Goal: Navigation & Orientation: Find specific page/section

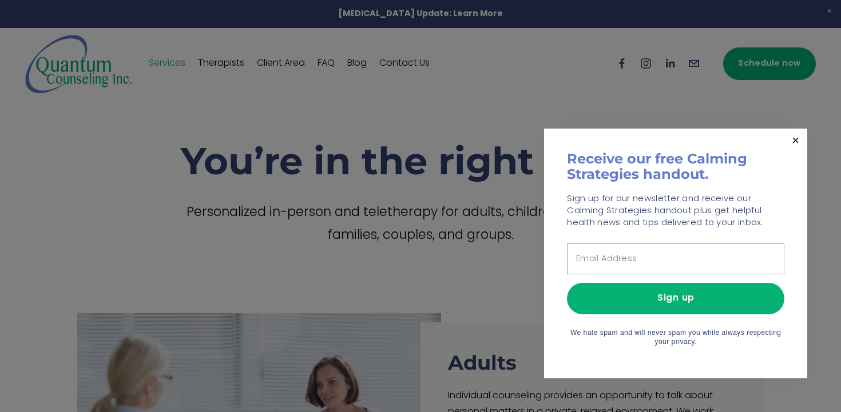
click at [485, 243] on div at bounding box center [420, 206] width 841 height 412
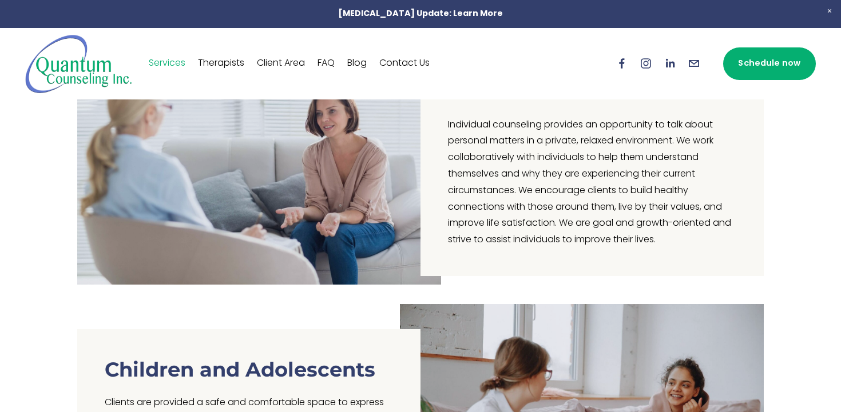
scroll to position [14, 0]
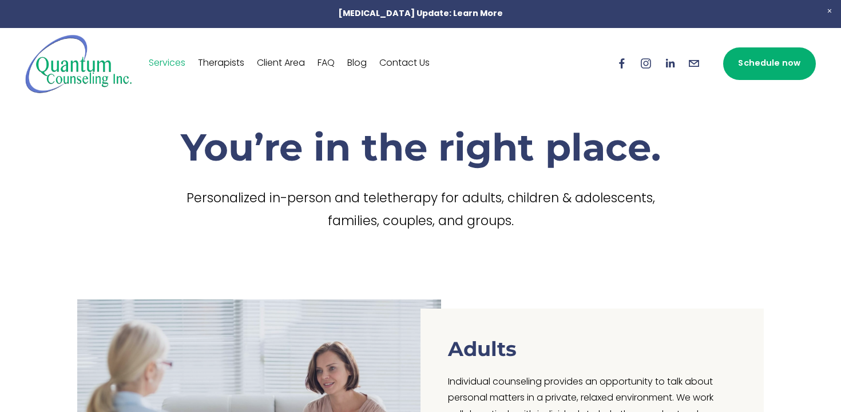
click at [218, 64] on link "Therapists" at bounding box center [221, 63] width 46 height 18
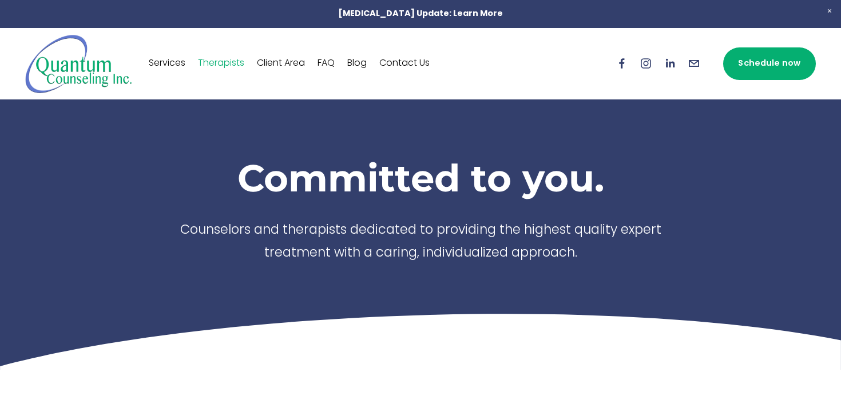
click at [275, 61] on link "Client Area" at bounding box center [281, 63] width 48 height 18
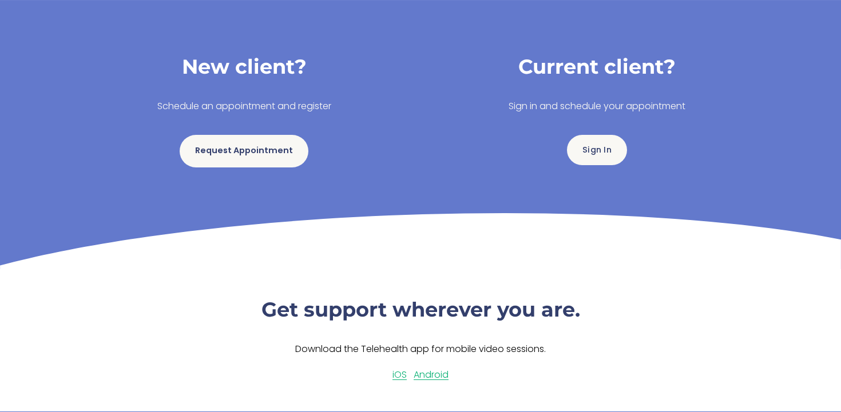
scroll to position [207, 0]
